Goal: Find specific page/section: Find specific page/section

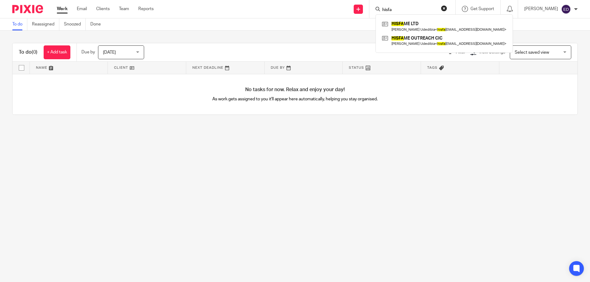
type input "hisfa"
click at [439, 50] on div "HISFA ME LTD Chukwuemeka Akonam Udedibia < hisfa me@yahoo.co.uk > HISFA ME OUTR…" at bounding box center [443, 33] width 137 height 38
click at [441, 45] on link at bounding box center [444, 41] width 128 height 14
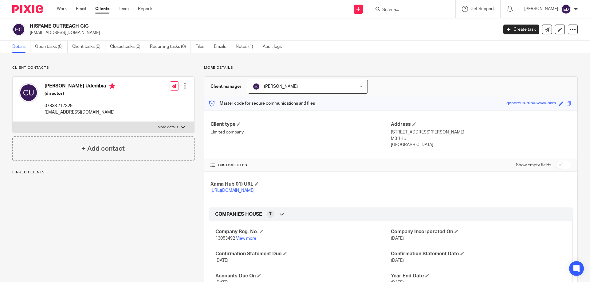
click at [315, 65] on div "Client contacts Chukwuemeka Akonam Udedibia (director) 07838 717329 [EMAIL_ADDR…" at bounding box center [295, 227] width 590 height 349
